Goal: Task Accomplishment & Management: Manage account settings

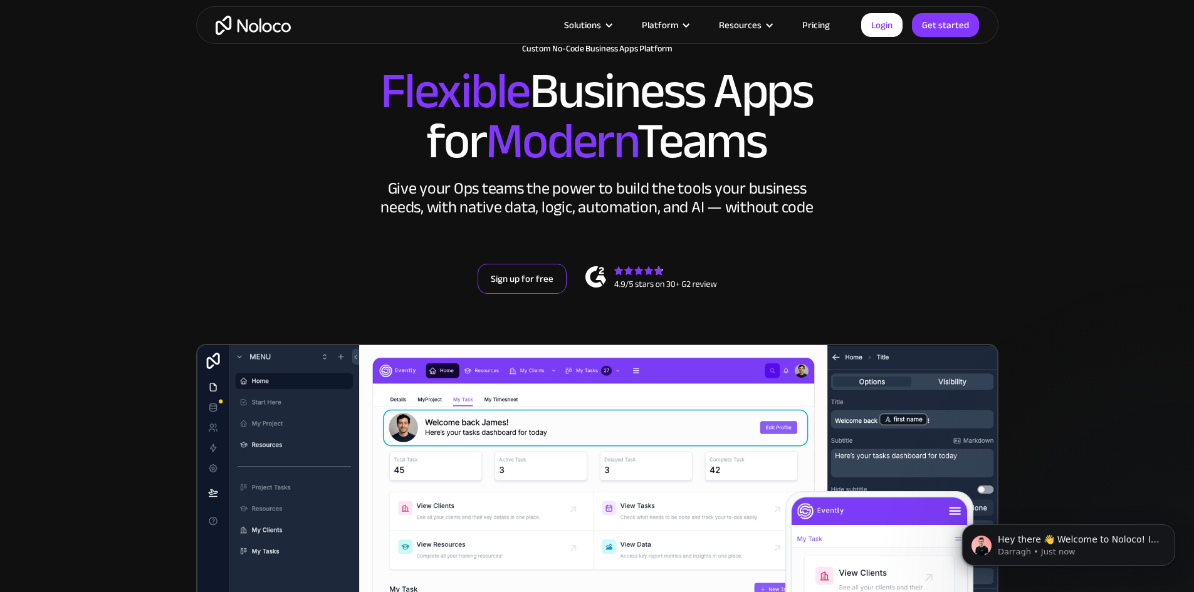
click at [525, 294] on link "Sign up for free" at bounding box center [521, 279] width 89 height 30
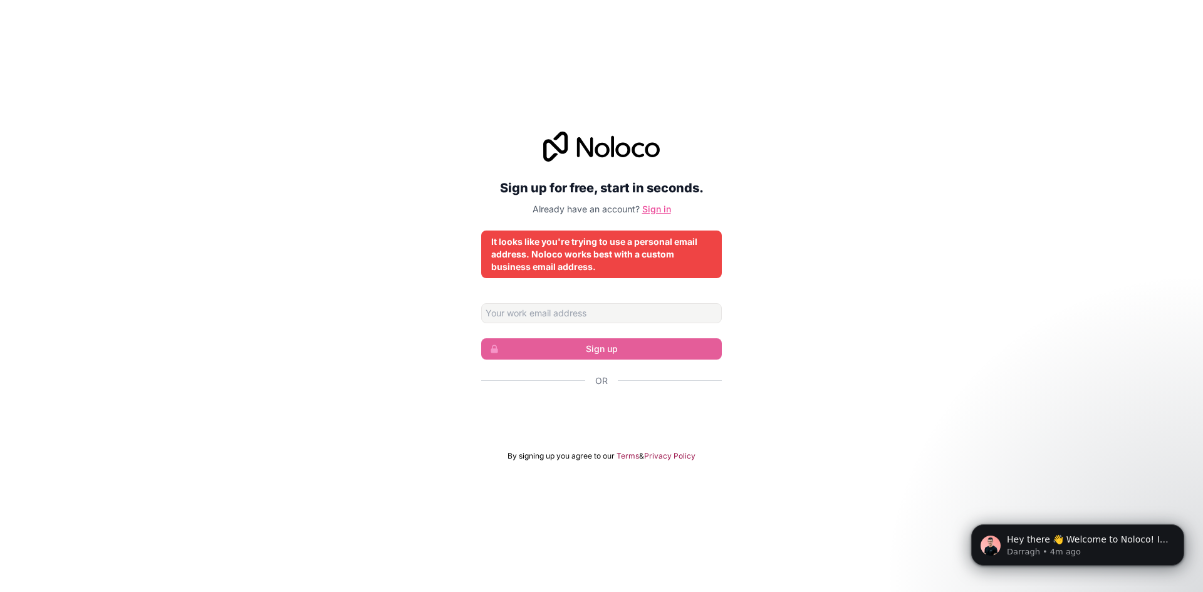
click at [651, 210] on link "Sign in" at bounding box center [656, 209] width 29 height 11
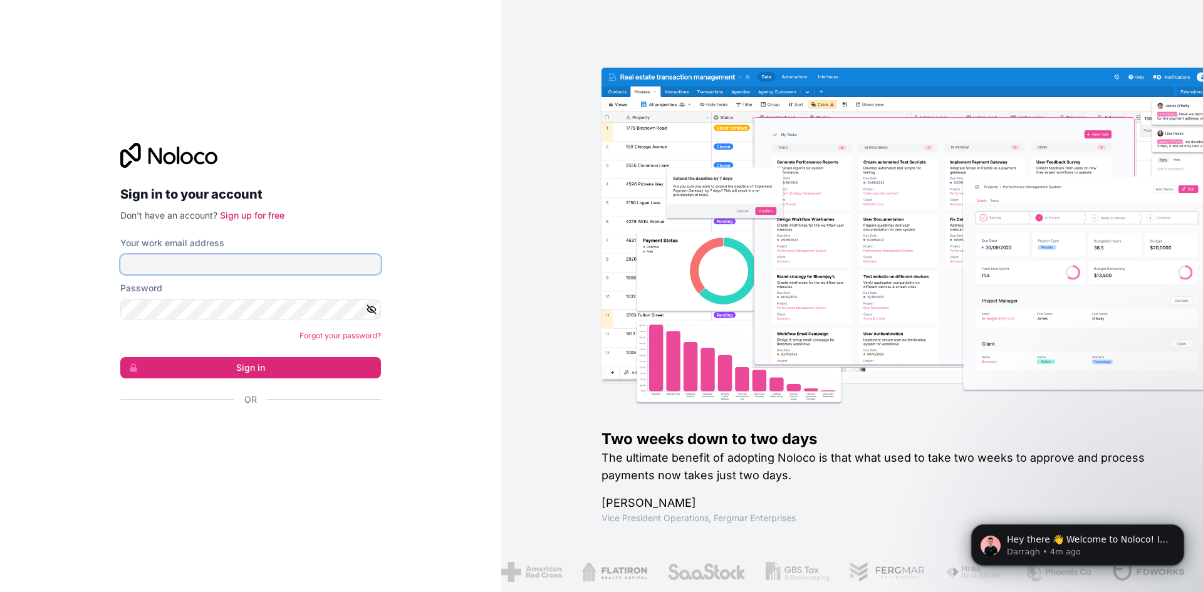
drag, startPoint x: 290, startPoint y: 264, endPoint x: 299, endPoint y: 263, distance: 8.9
click at [290, 264] on input "Your work email address" at bounding box center [250, 264] width 261 height 20
click at [246, 261] on input "Your work email address" at bounding box center [250, 264] width 261 height 20
drag, startPoint x: 246, startPoint y: 261, endPoint x: 197, endPoint y: 261, distance: 48.2
click at [197, 261] on input "Your work email address" at bounding box center [250, 264] width 261 height 20
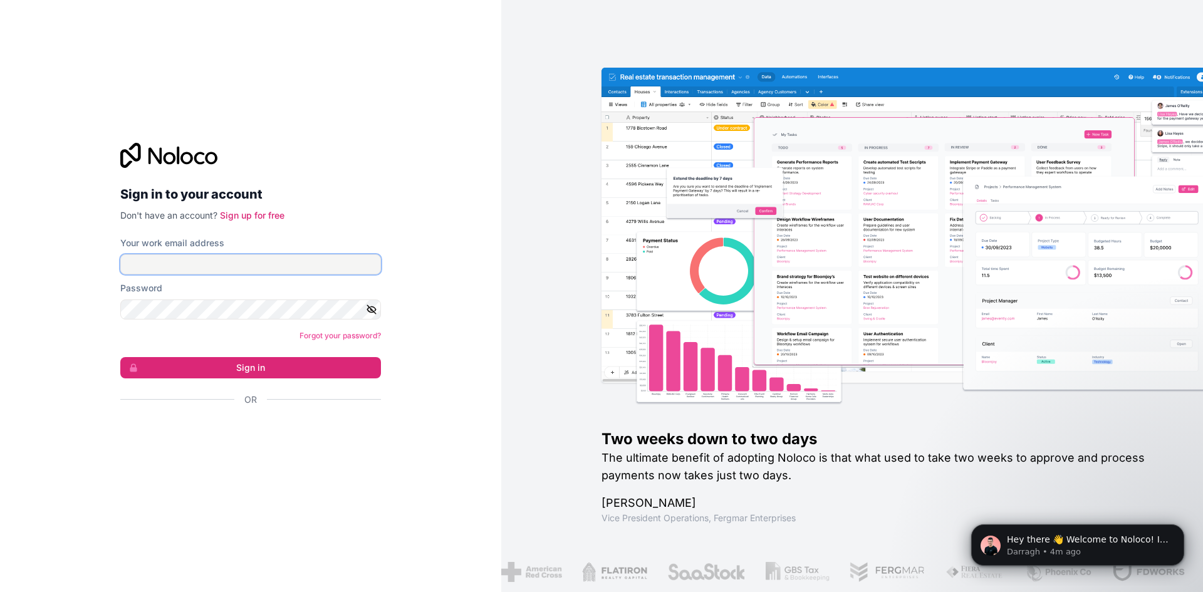
paste input "qualityshahalam@gmail.com"
type input "qualityshahalam@gmail.com"
click at [207, 294] on div "Password" at bounding box center [250, 301] width 261 height 38
click at [120, 357] on button "Sign in" at bounding box center [250, 367] width 261 height 21
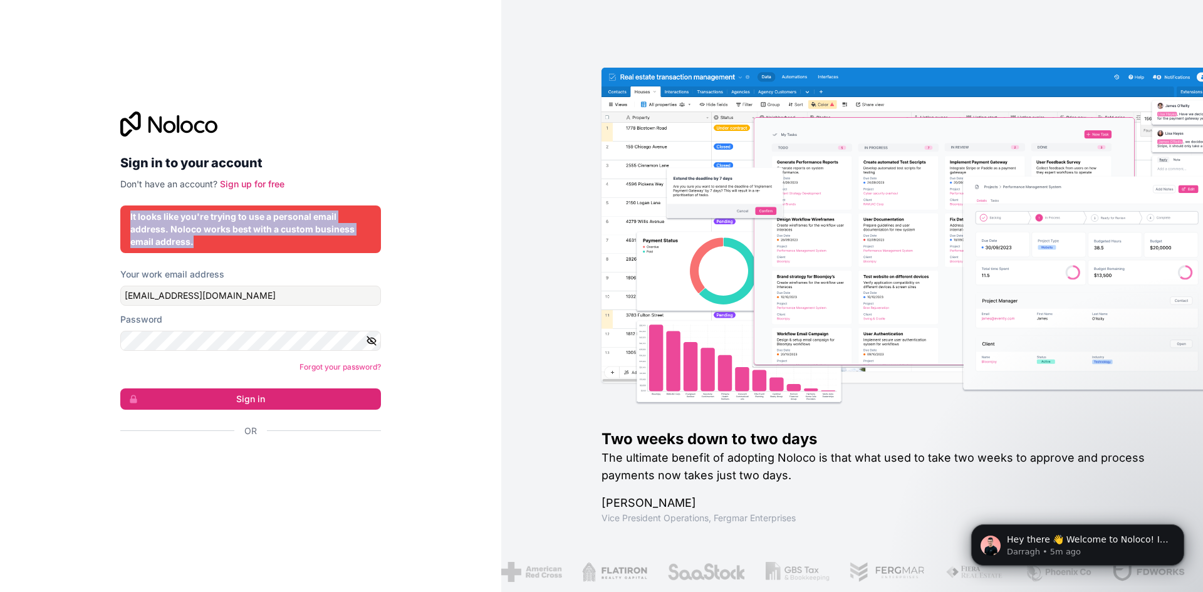
drag, startPoint x: 103, startPoint y: 205, endPoint x: 360, endPoint y: 245, distance: 259.4
click at [360, 245] on div "Sign in to your account Don't have an account? Sign up for free It looks like y…" at bounding box center [250, 296] width 501 height 592
copy div "It looks like you're trying to use a personal email address. Noloco works best …"
